Goal: Find specific fact: Find specific fact

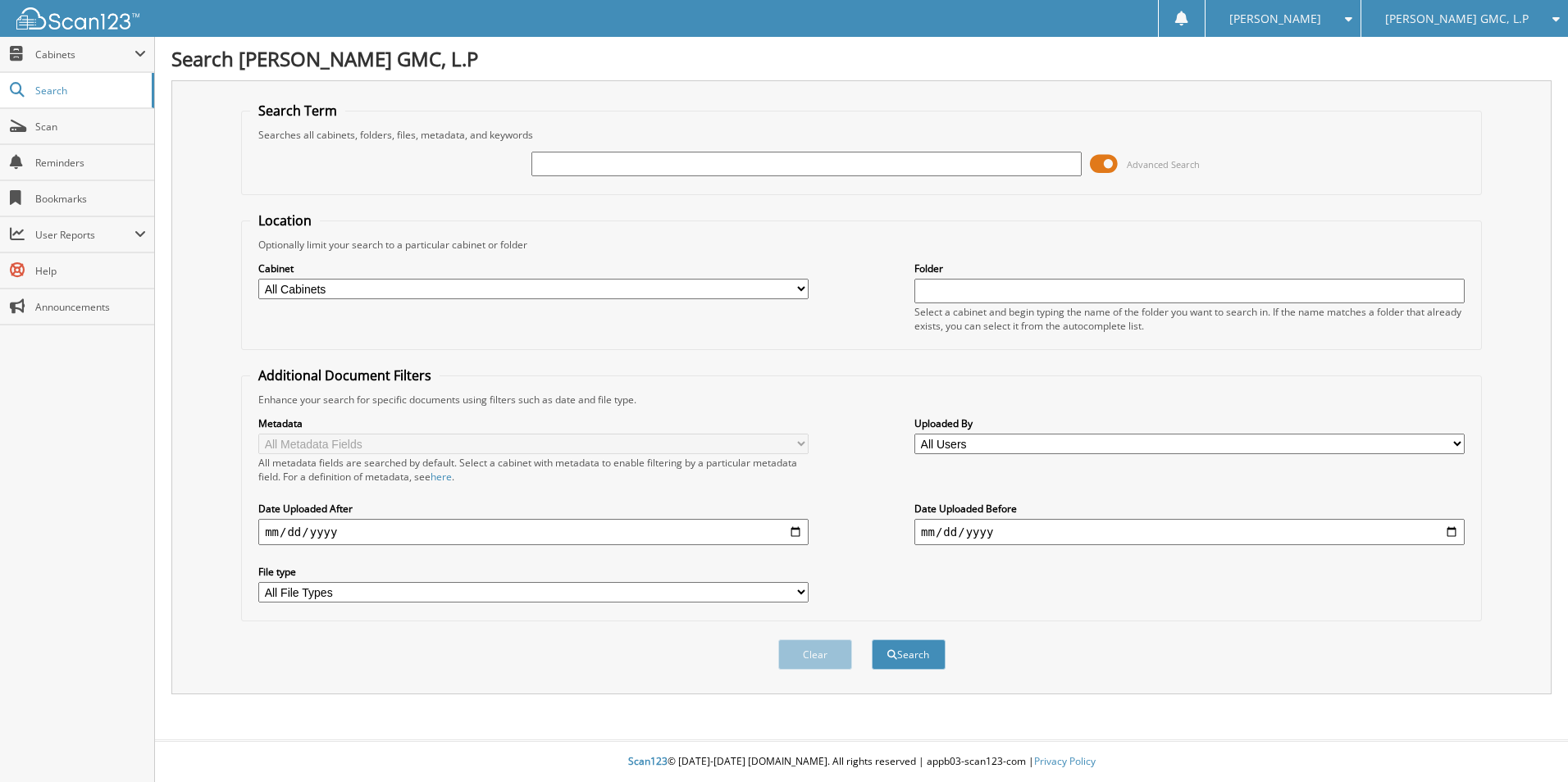
click at [748, 165] on input "text" at bounding box center [807, 164] width 550 height 25
type input "vit"
click at [895, 659] on button "Search" at bounding box center [908, 654] width 74 height 30
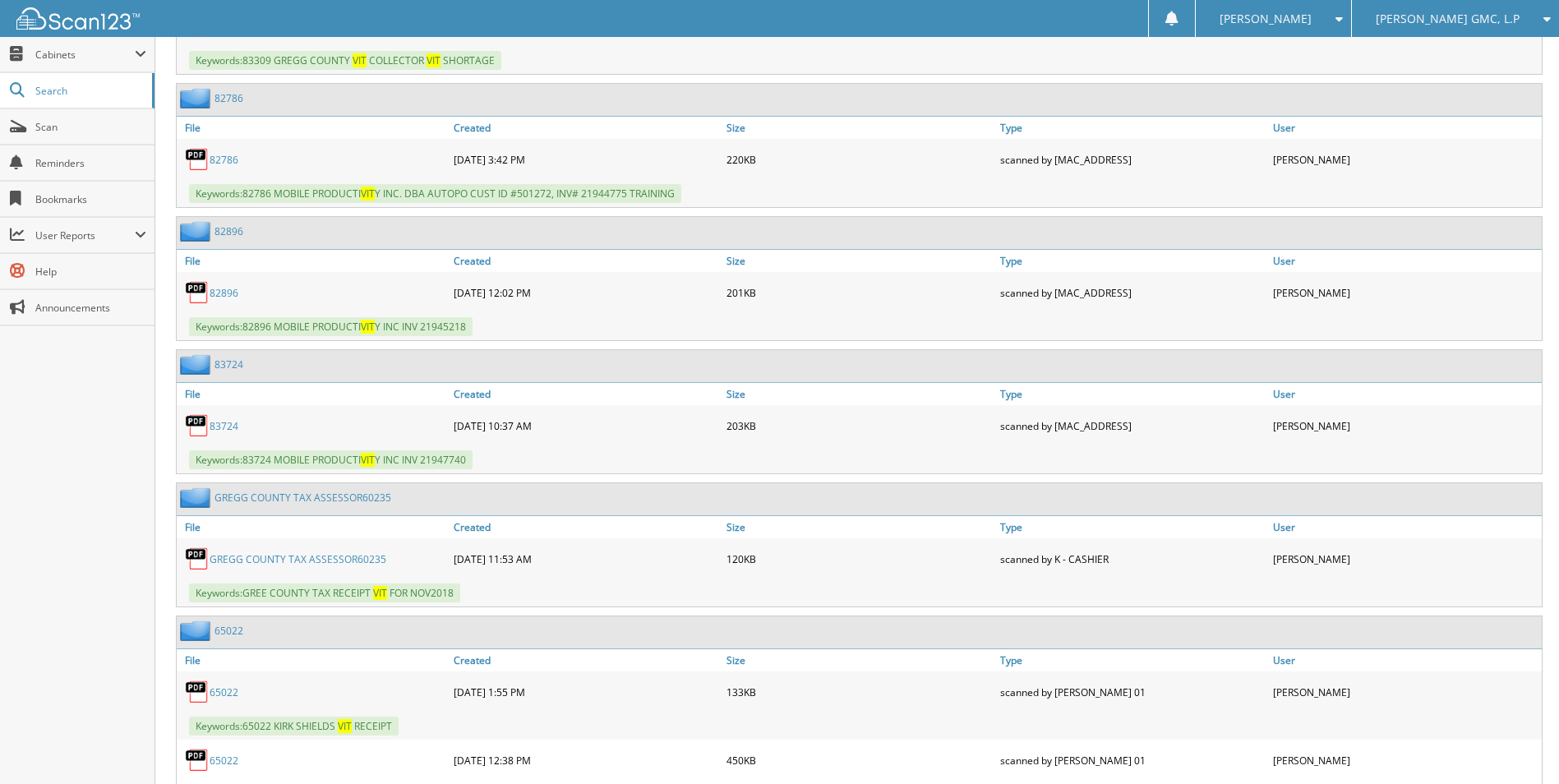
scroll to position [1151, 0]
click at [229, 429] on link "8 3 7 2 4" at bounding box center [224, 427] width 28 height 14
click at [105, 453] on div "Close Cabinets This Company All Companies Search Scan" at bounding box center [78, 410] width 155 height 747
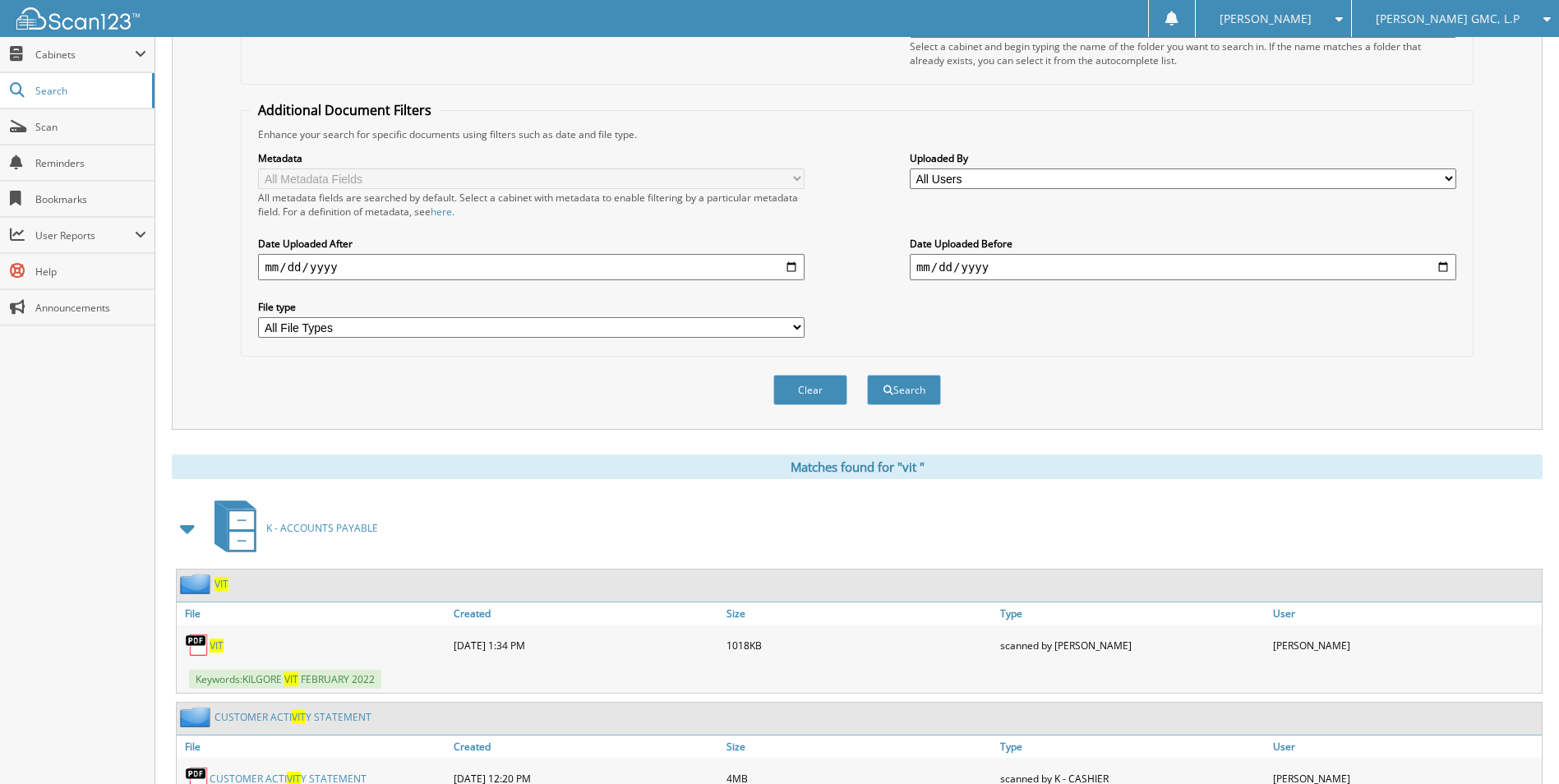
scroll to position [0, 0]
